Goal: Navigation & Orientation: Find specific page/section

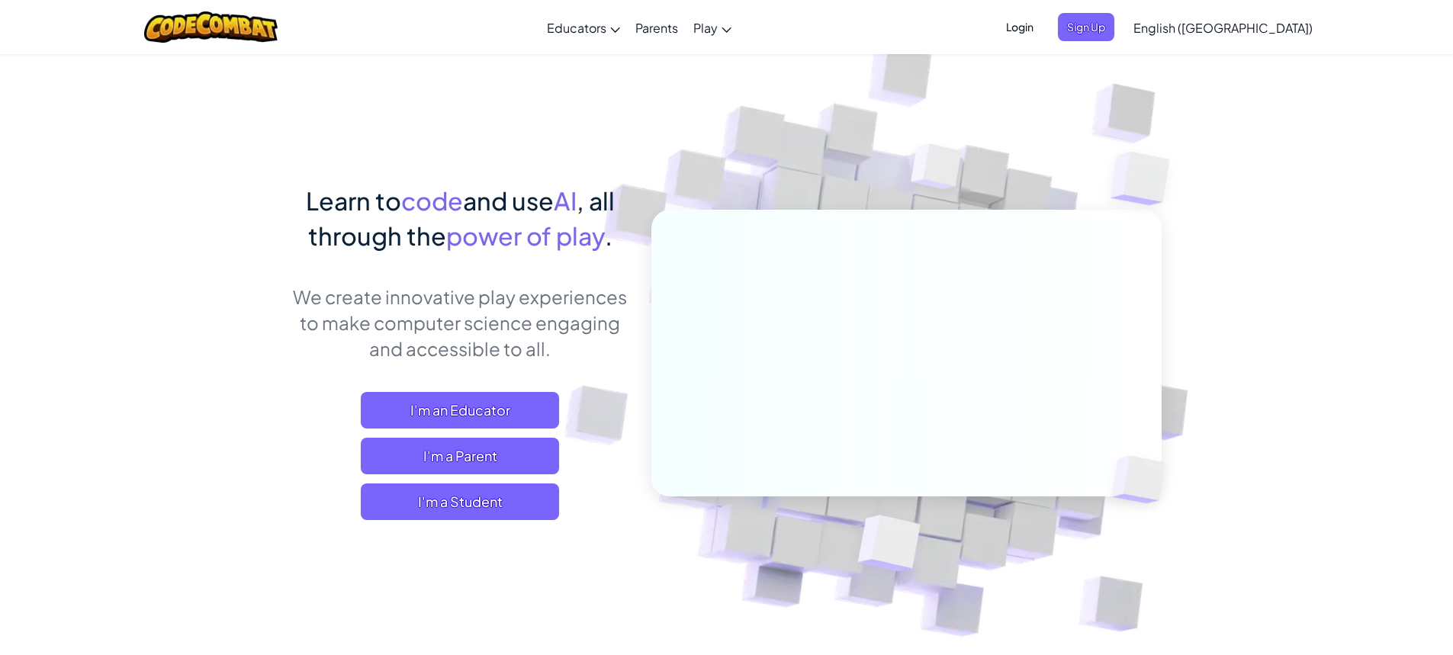
click at [1043, 34] on span "Login" at bounding box center [1020, 27] width 46 height 28
